Goal: Find specific page/section: Find specific page/section

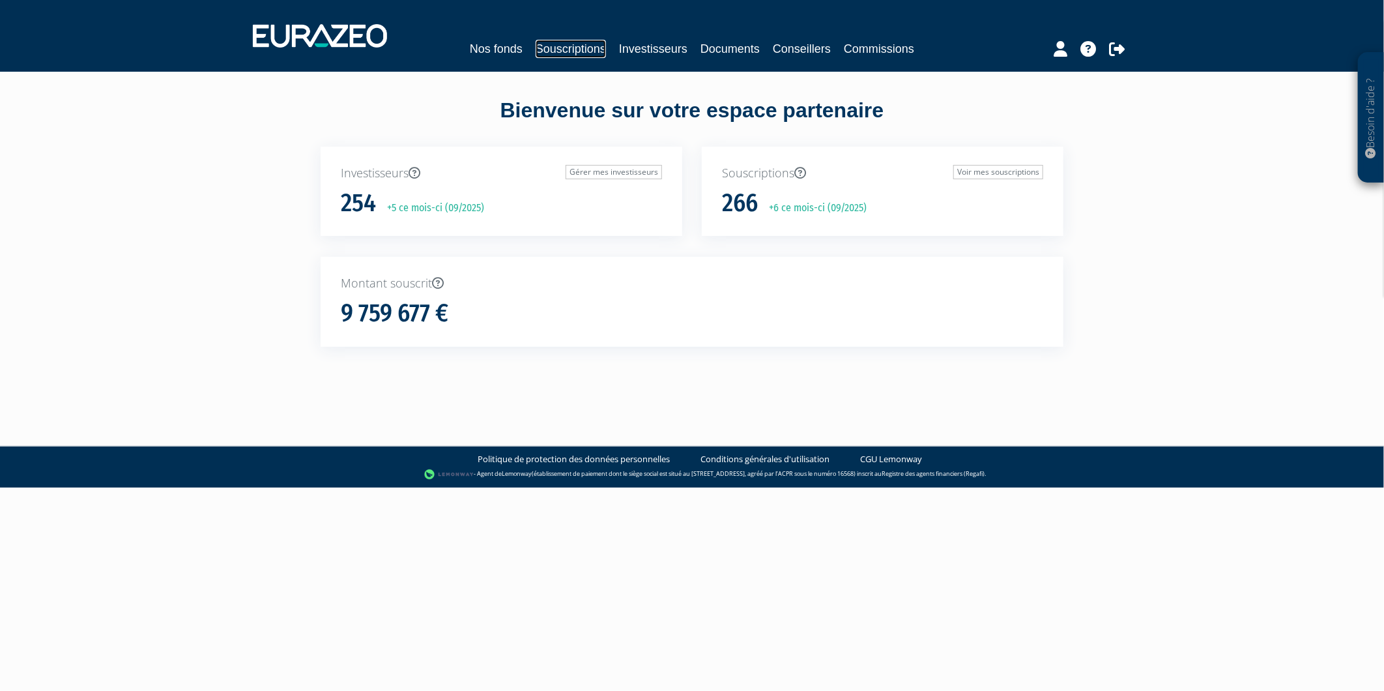
click at [569, 52] on link "Souscriptions" at bounding box center [571, 49] width 70 height 18
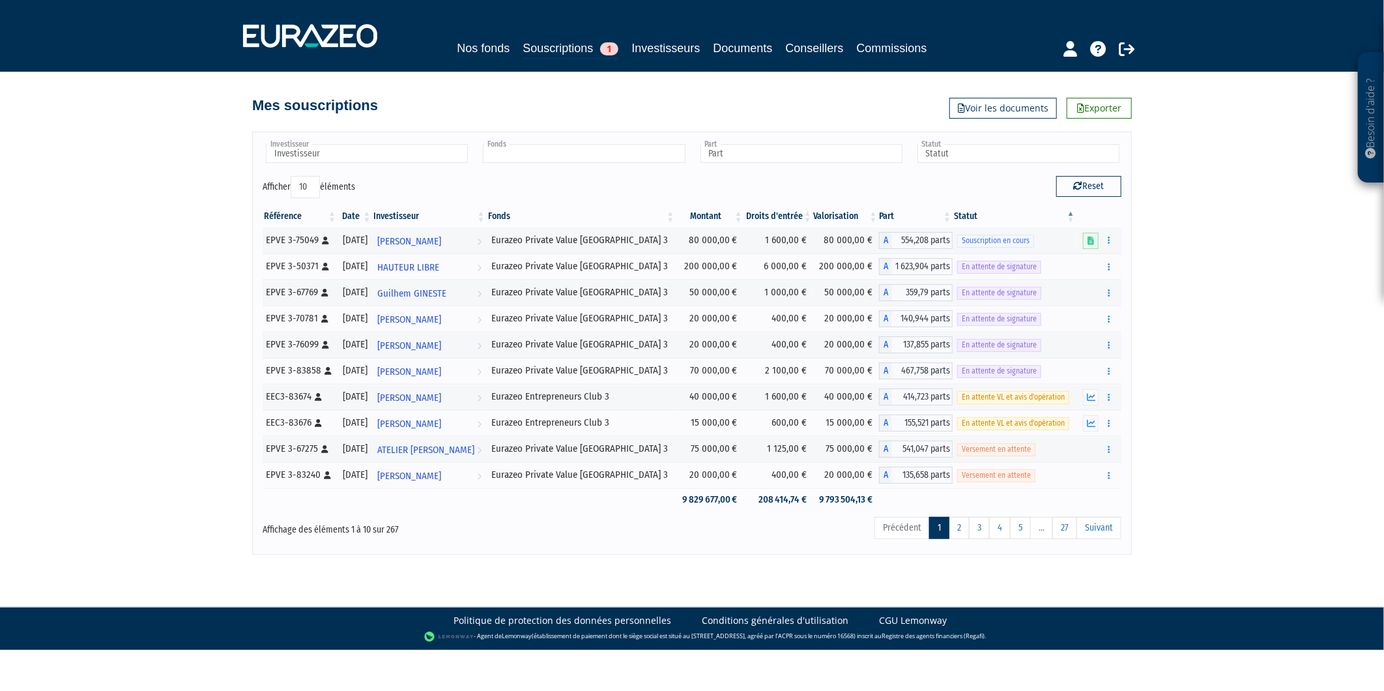
click at [500, 150] on input "text" at bounding box center [584, 153] width 202 height 19
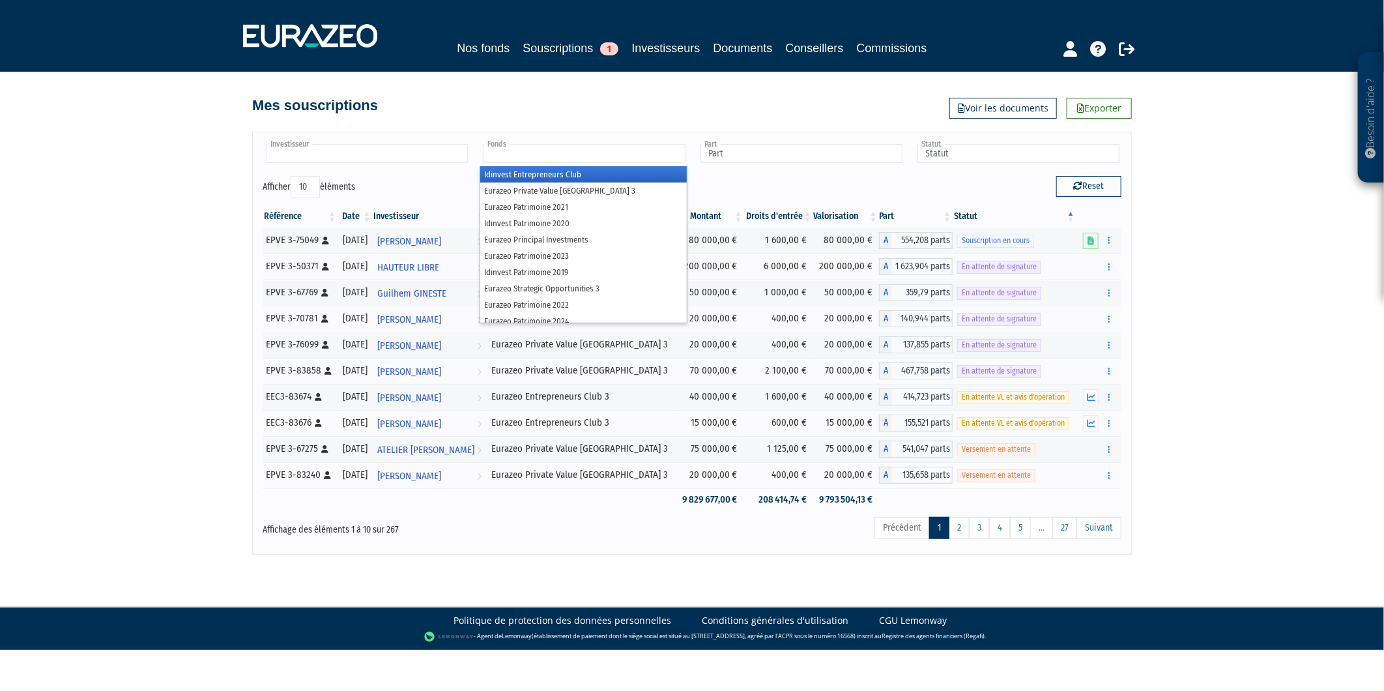
click at [427, 150] on input "text" at bounding box center [367, 153] width 202 height 19
type input "Fonds"
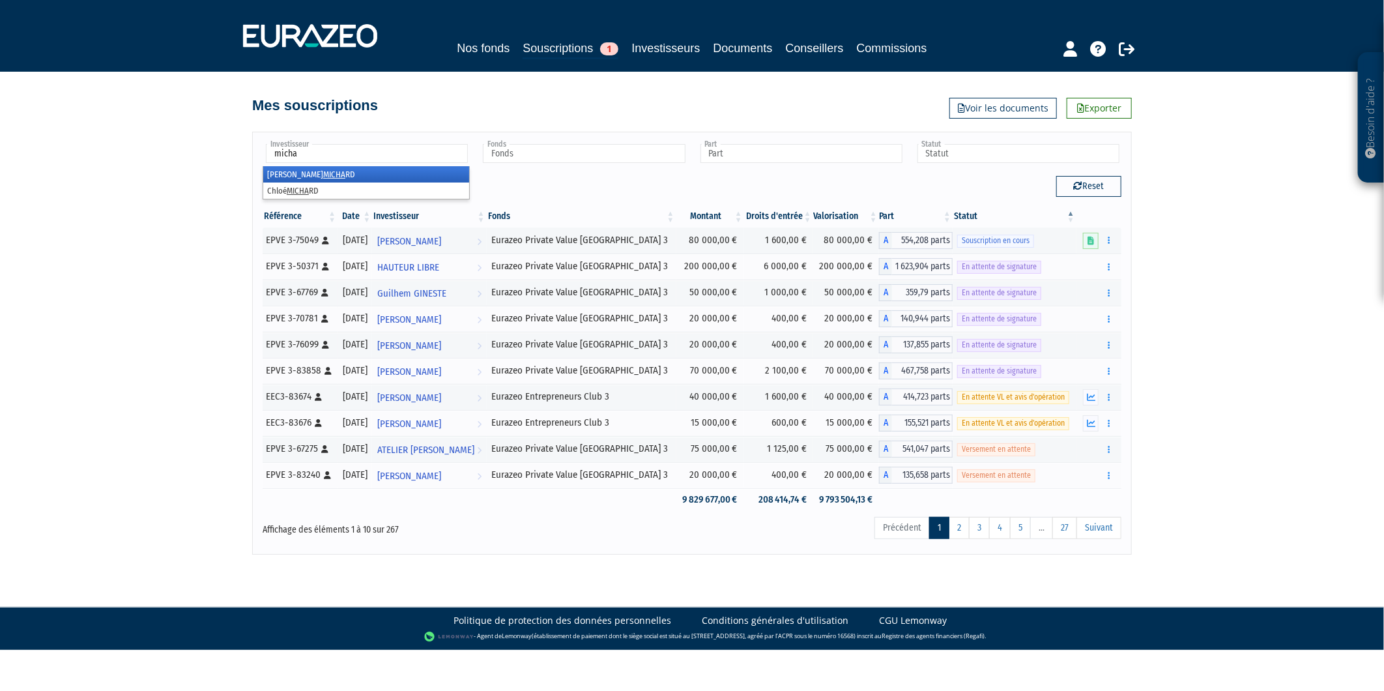
type input "michar"
